Goal: Navigation & Orientation: Find specific page/section

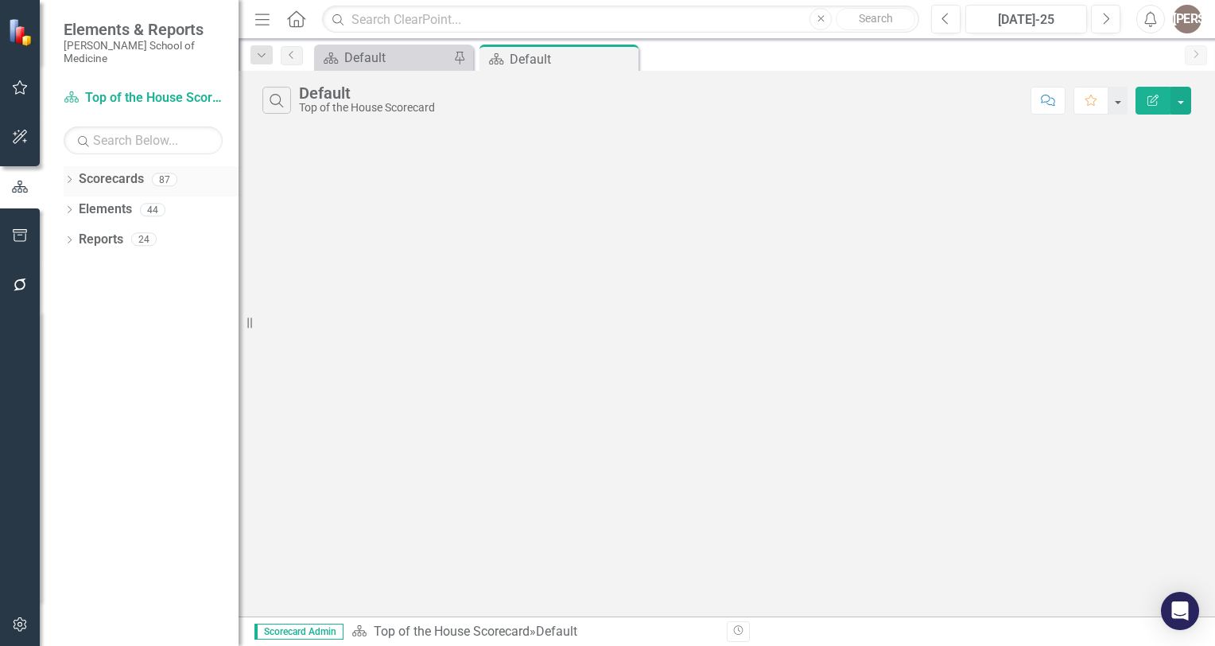
click at [127, 172] on link "Scorecards" at bounding box center [111, 179] width 65 height 18
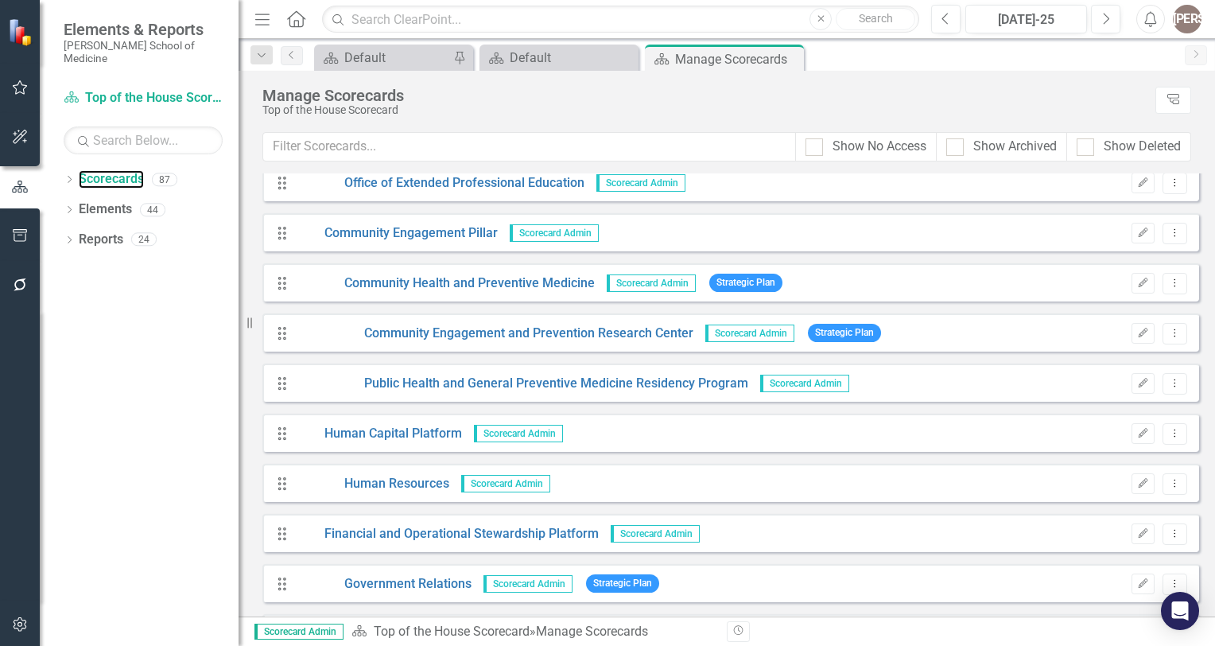
scroll to position [2277, 0]
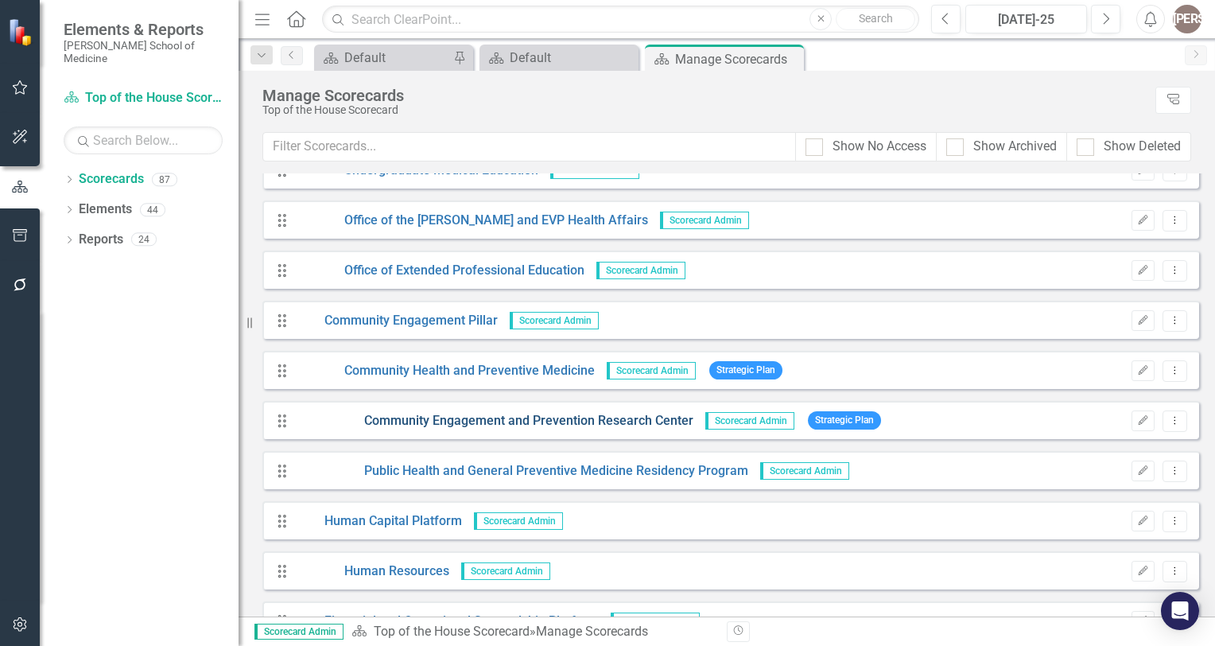
click at [615, 429] on link "Community Engagement and Prevention Research Center" at bounding box center [495, 421] width 397 height 18
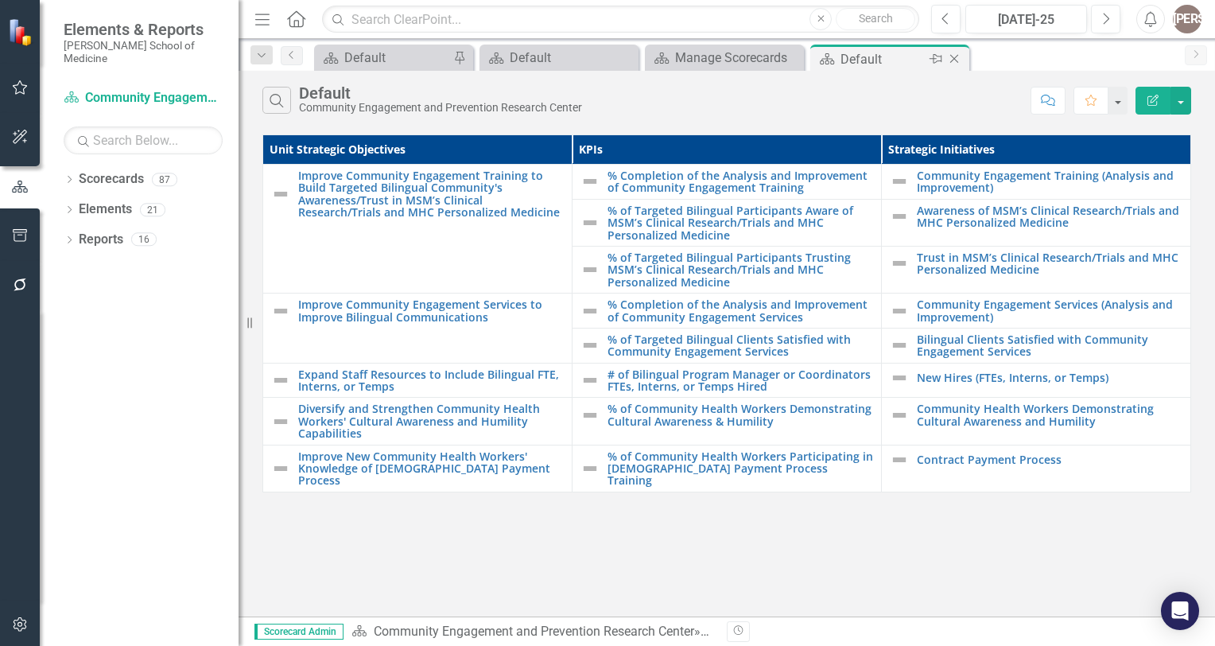
click at [957, 60] on icon "Close" at bounding box center [954, 58] width 16 height 13
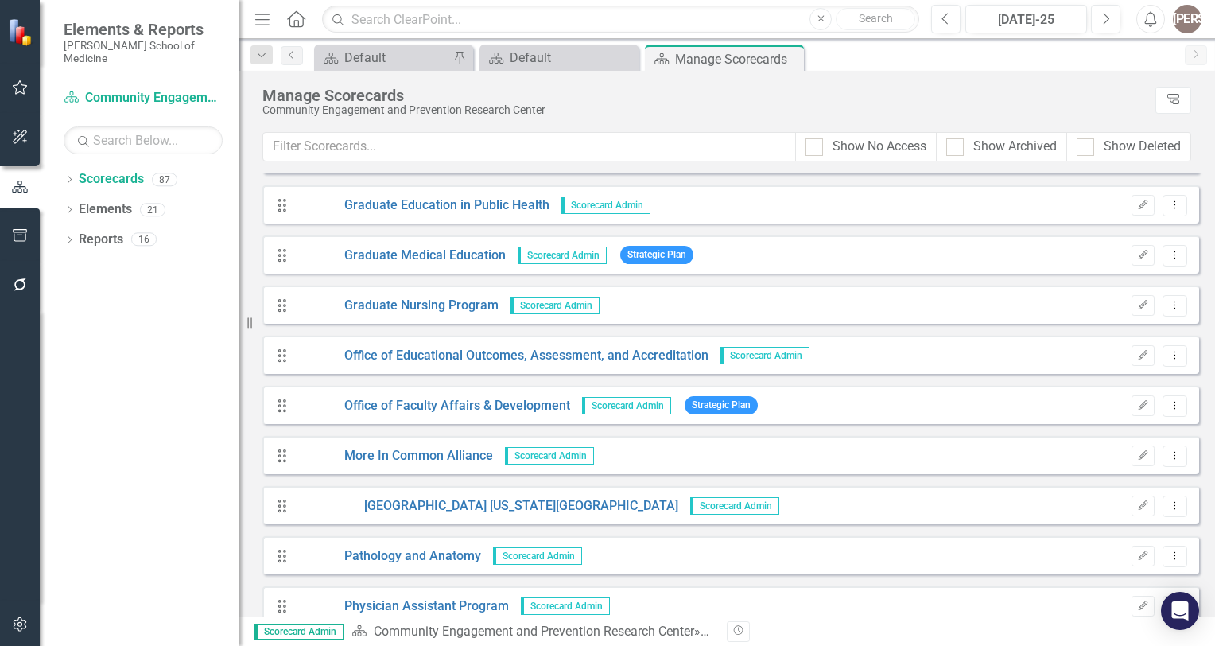
scroll to position [1696, 0]
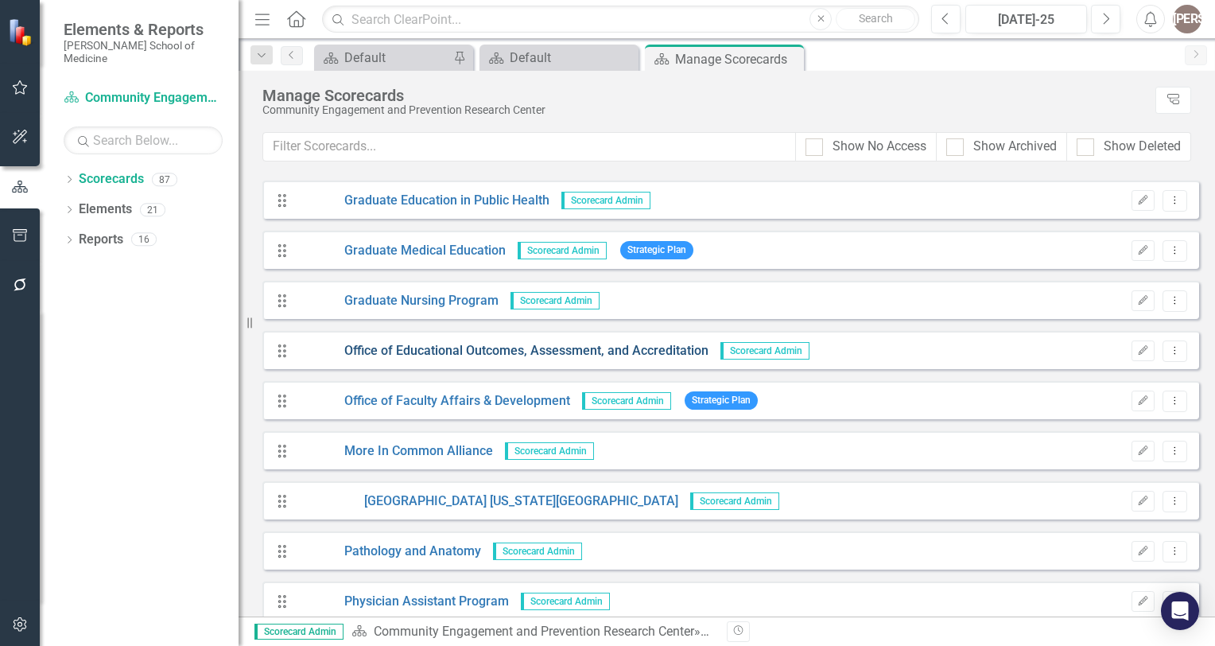
click at [469, 358] on link "Office of Educational Outcomes, Assessment, and Accreditation" at bounding box center [503, 351] width 412 height 18
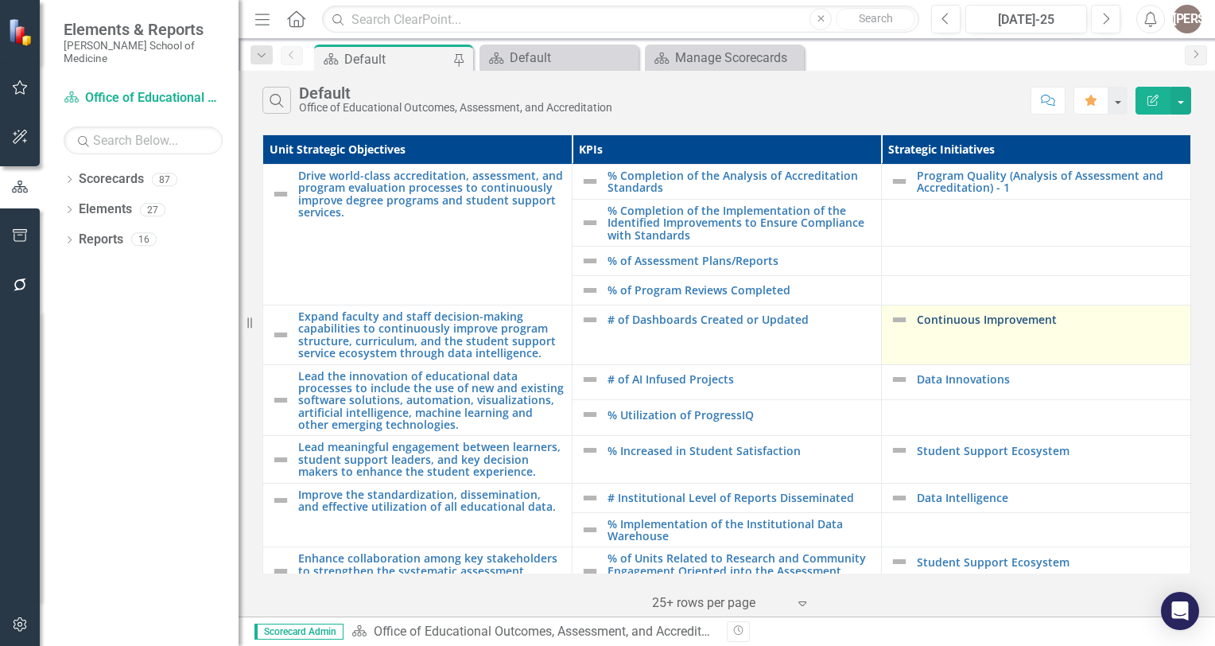
click at [1002, 320] on link "Continuous Improvement" at bounding box center [1050, 319] width 266 height 12
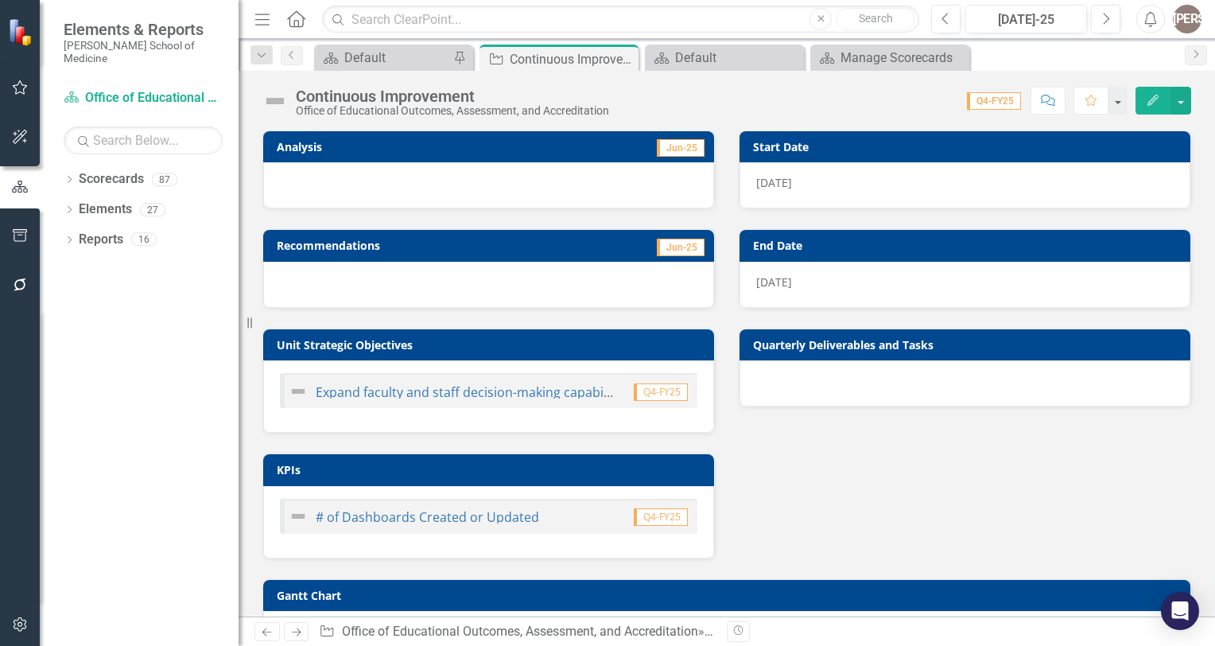
click at [875, 41] on div "Dropdown Search Scorecards Default Pin Strategic Initiative Continuous Improvem…" at bounding box center [727, 55] width 976 height 32
click at [872, 58] on div "Manage Scorecards" at bounding box center [892, 58] width 105 height 20
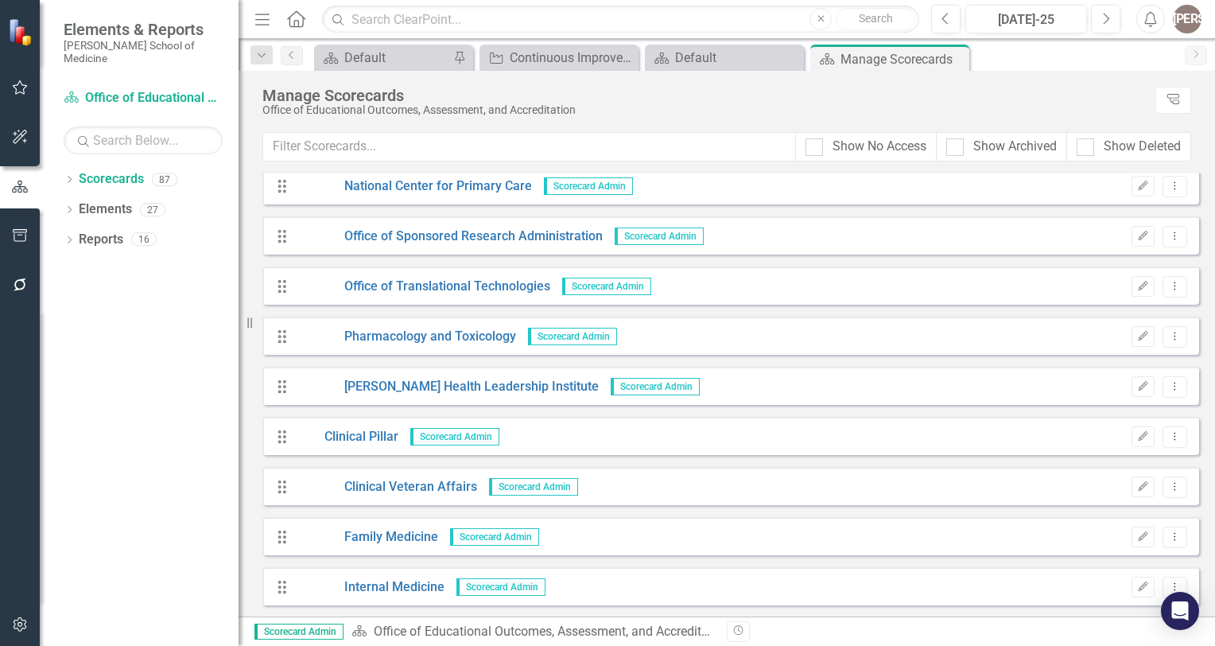
scroll to position [518, 0]
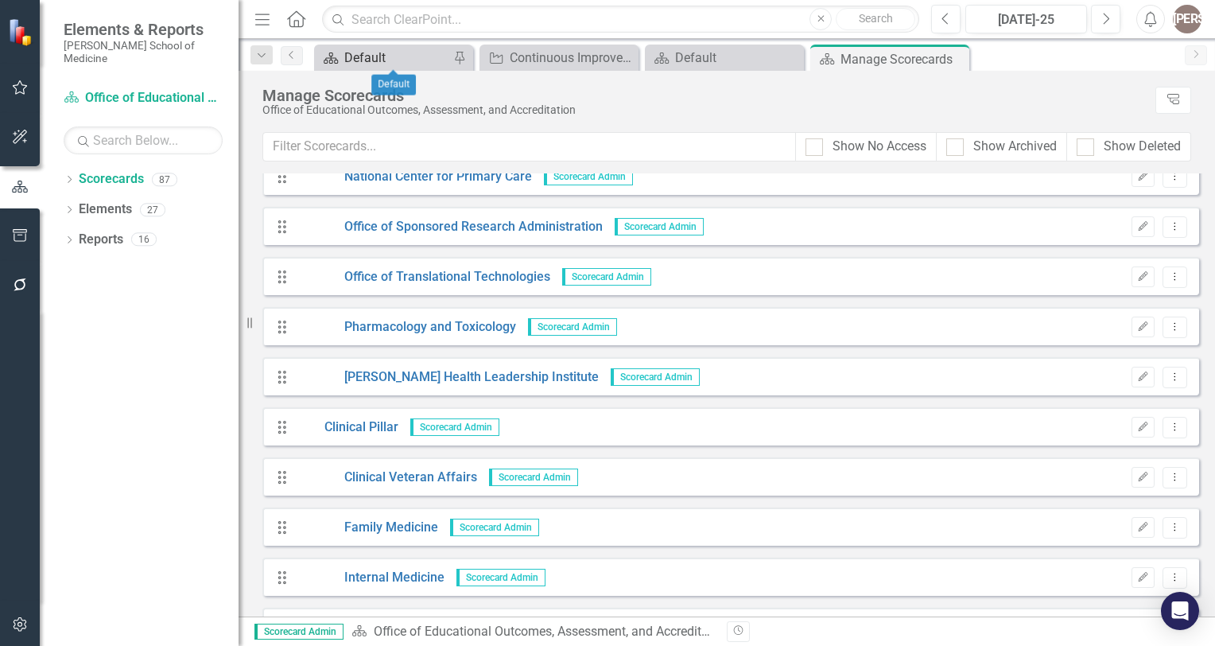
click at [387, 60] on div "Default" at bounding box center [396, 58] width 105 height 20
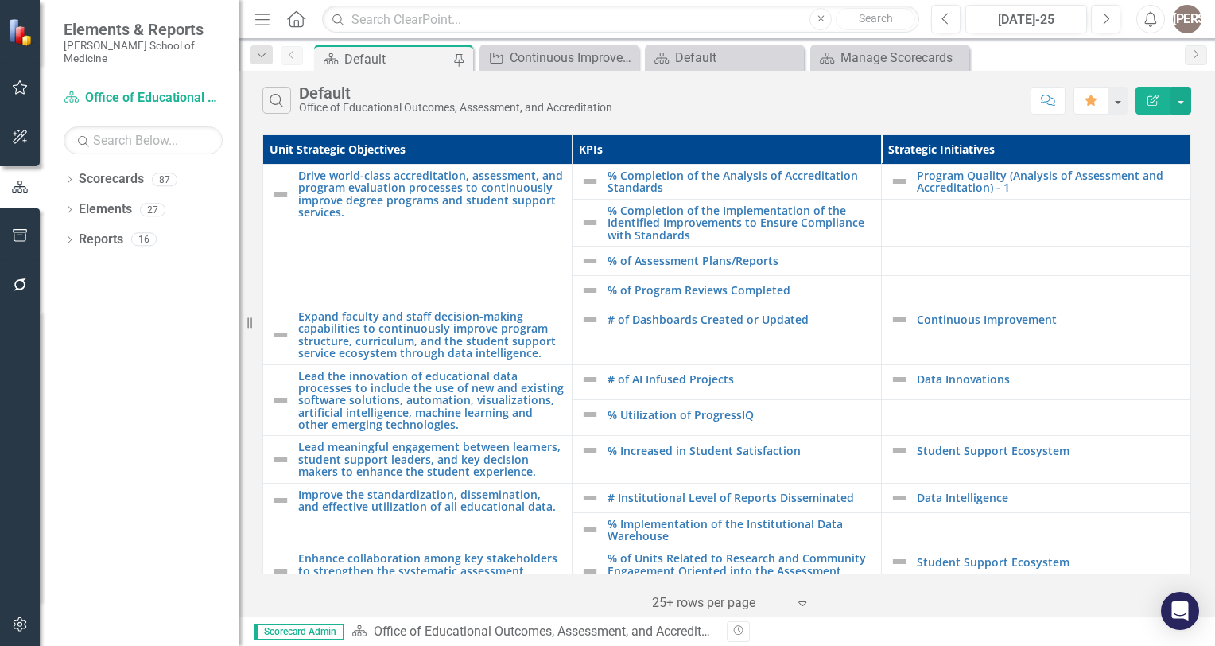
click at [588, 92] on div "Default" at bounding box center [455, 92] width 313 height 17
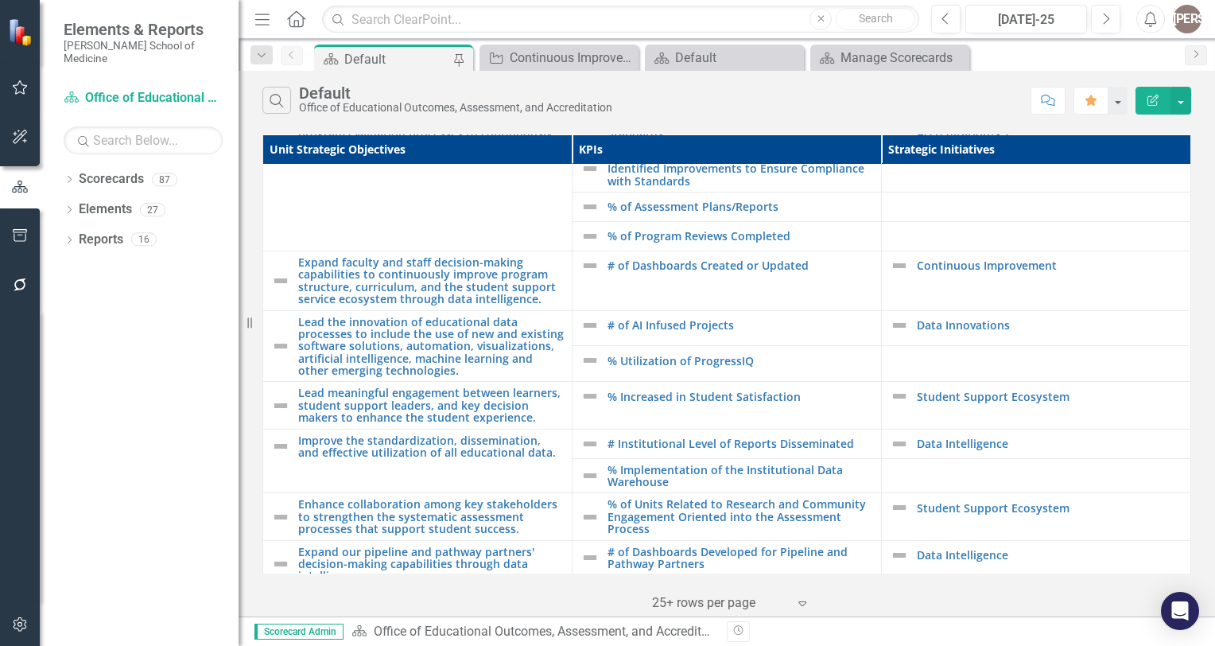
scroll to position [77, 0]
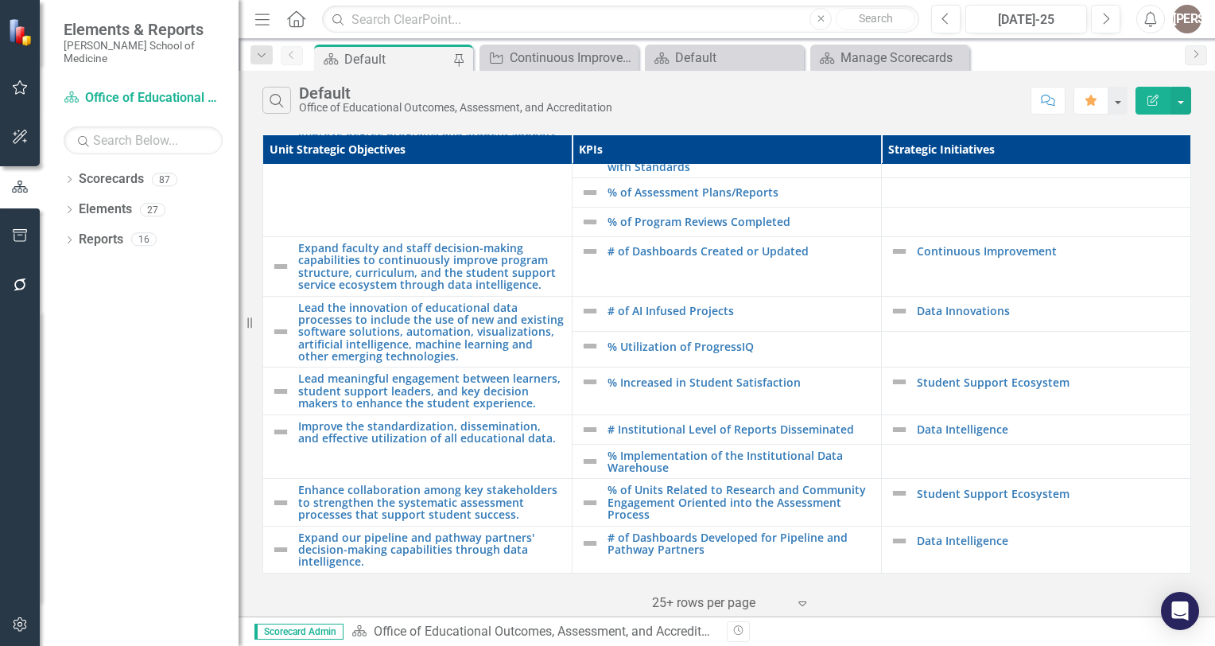
click at [689, 101] on div "Search Default Office of Educational Outcomes, Assessment, and Accreditation" at bounding box center [642, 100] width 760 height 27
